Goal: Information Seeking & Learning: Learn about a topic

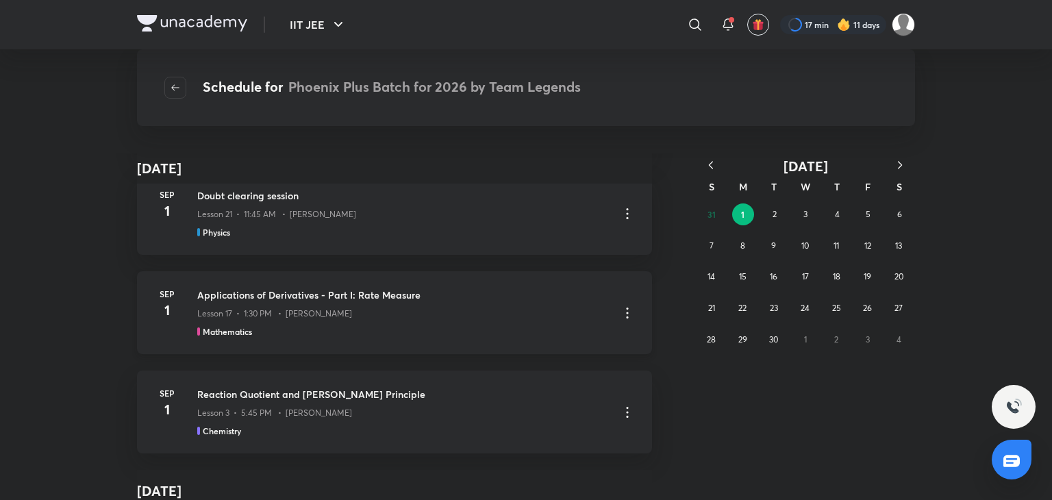
scroll to position [2000, 0]
